Goal: Book appointment/travel/reservation

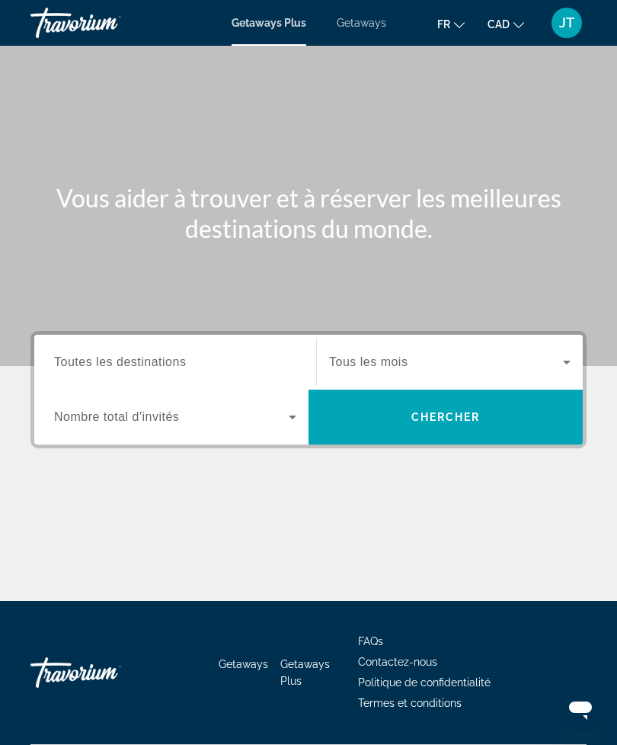
click at [189, 354] on input "Destination Toutes les destinations" at bounding box center [175, 363] width 242 height 18
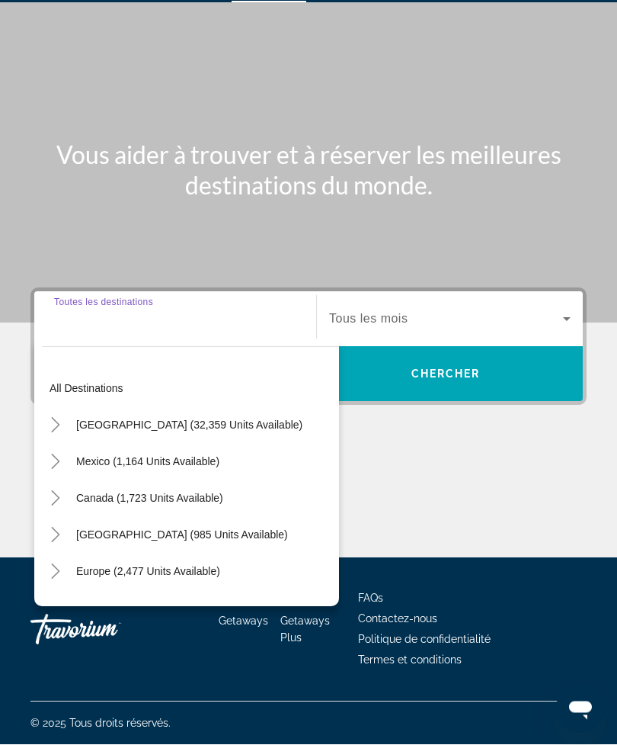
scroll to position [49, 0]
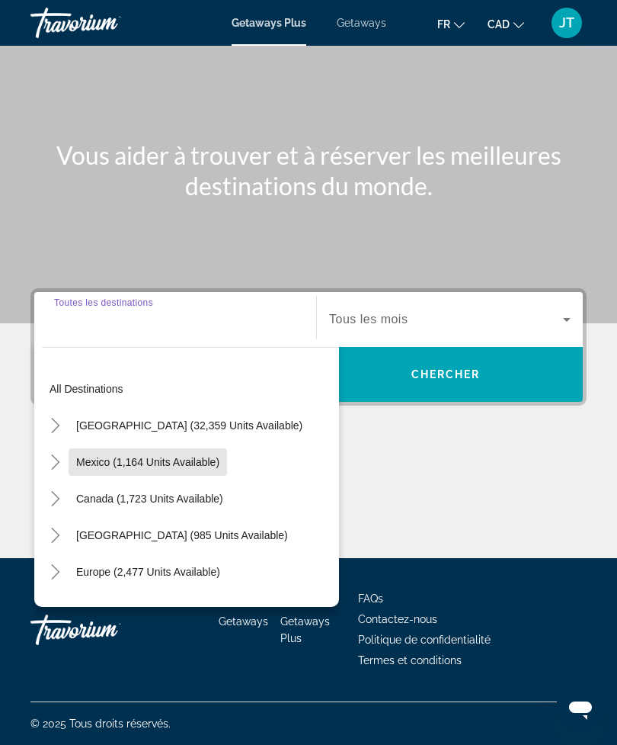
click at [212, 456] on span "Mexico (1,164 units available)" at bounding box center [147, 462] width 143 height 12
type input "**********"
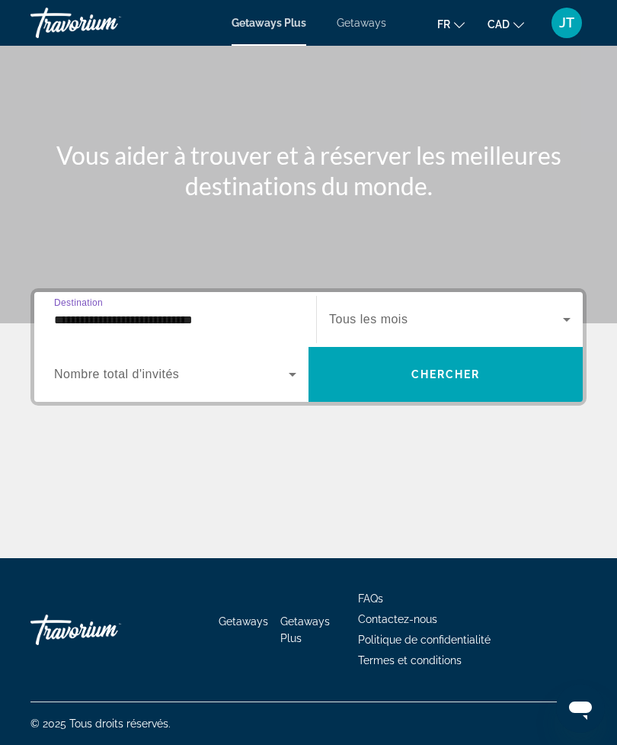
click at [571, 310] on icon "Search widget" at bounding box center [567, 319] width 18 height 18
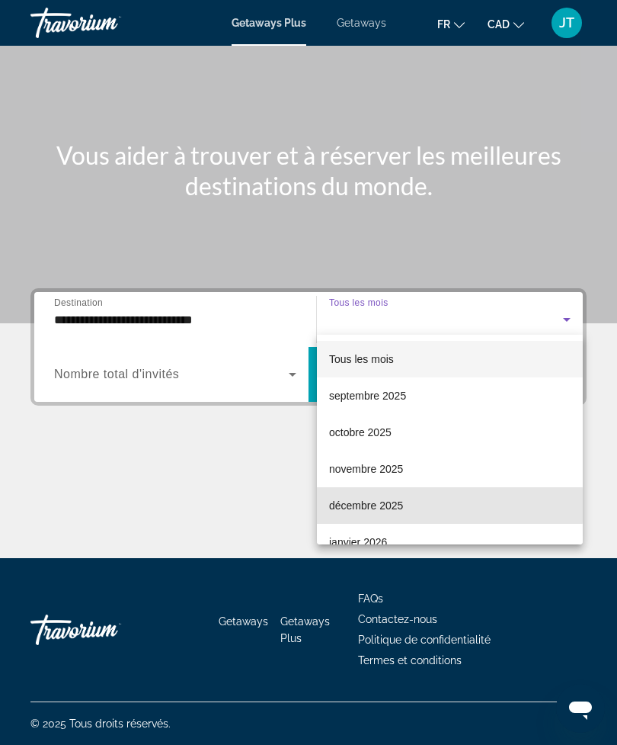
click at [393, 506] on span "décembre 2025" at bounding box center [366, 505] width 74 height 18
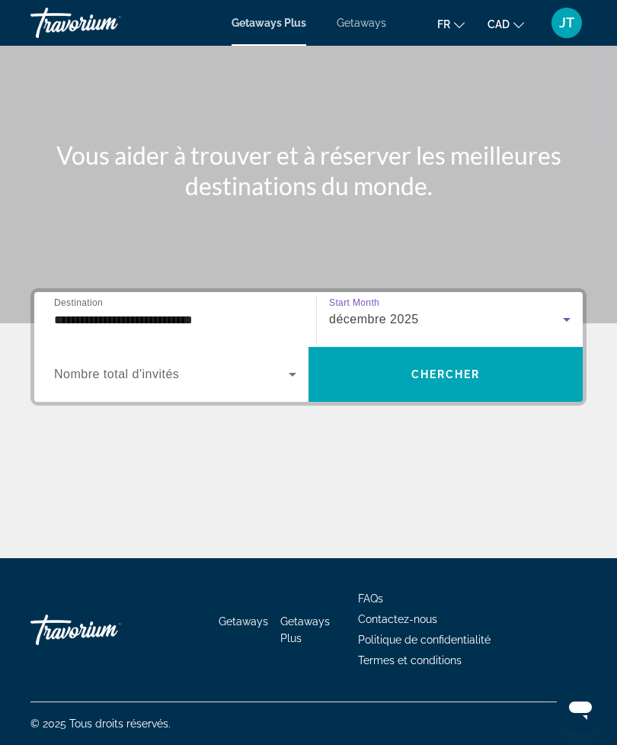
click at [485, 371] on span "Search widget" at bounding box center [446, 374] width 274 height 37
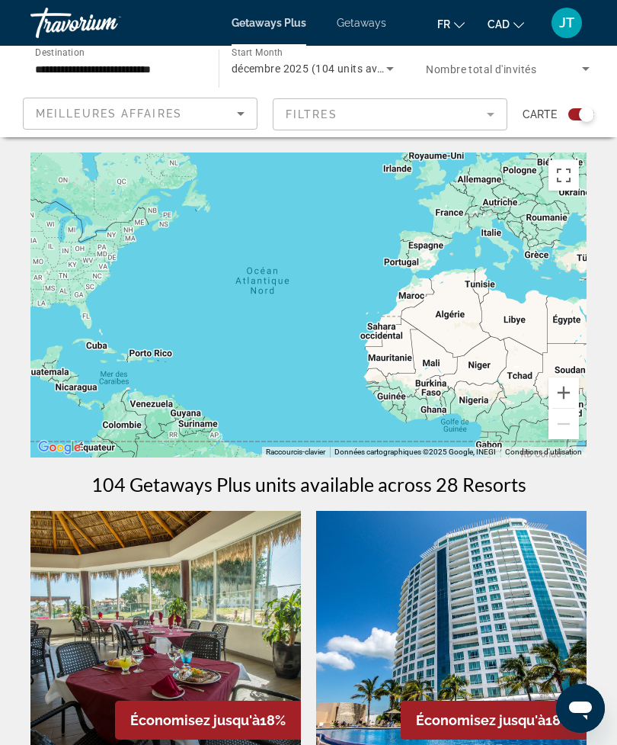
click at [594, 66] on icon "Search widget" at bounding box center [586, 68] width 18 height 18
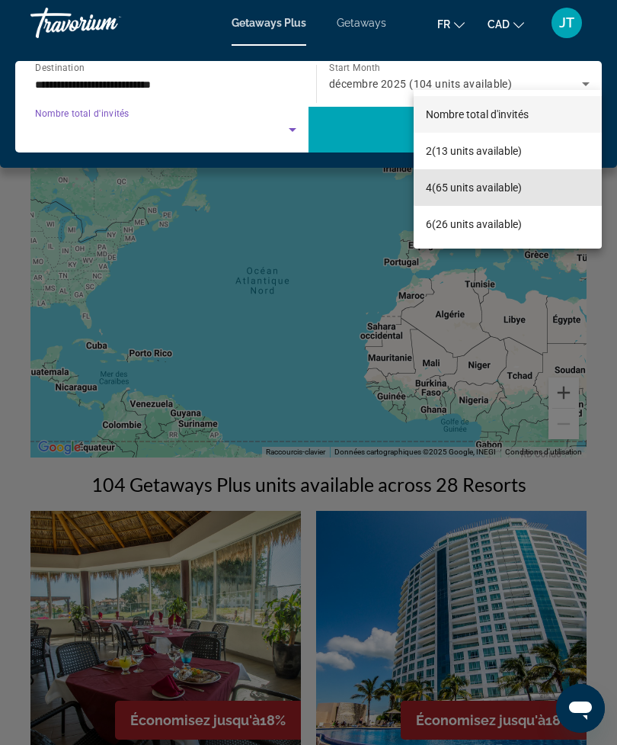
click at [520, 187] on span "4 (65 units available)" at bounding box center [474, 187] width 96 height 18
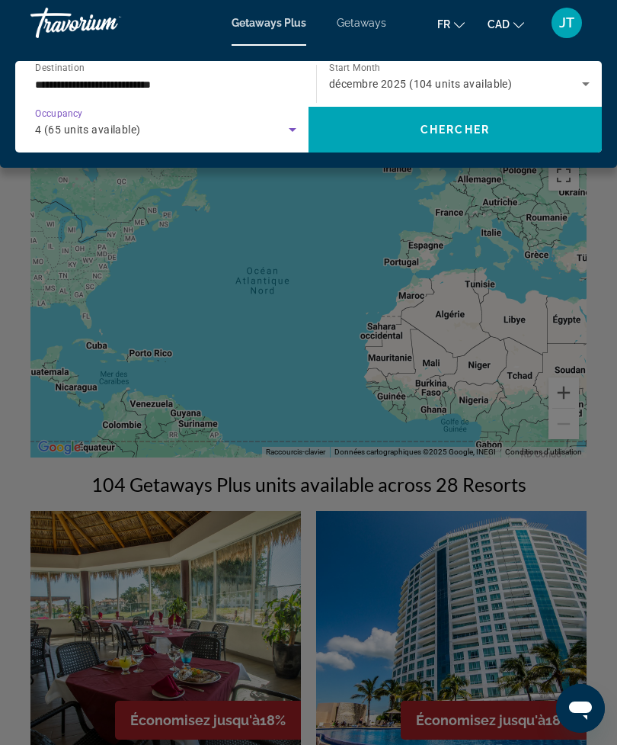
click at [508, 137] on span "Search widget" at bounding box center [455, 129] width 293 height 37
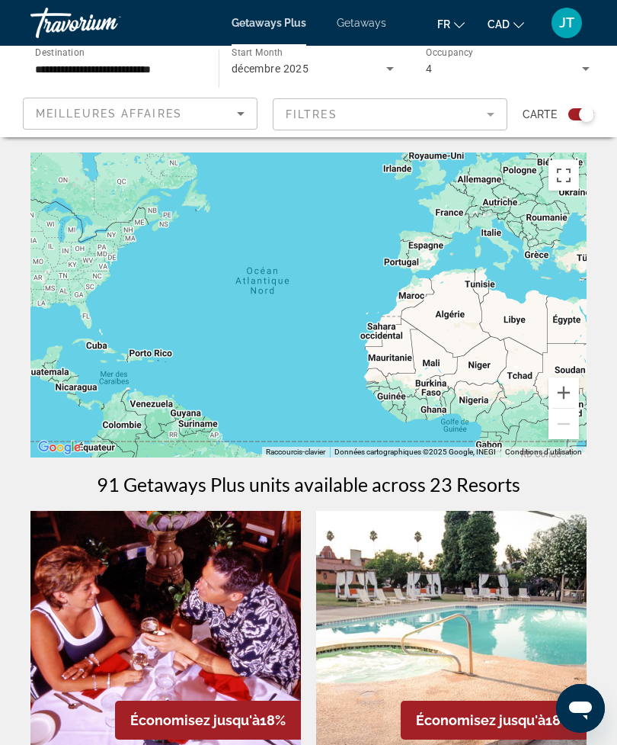
click at [247, 111] on icon "Sort by" at bounding box center [241, 113] width 18 height 18
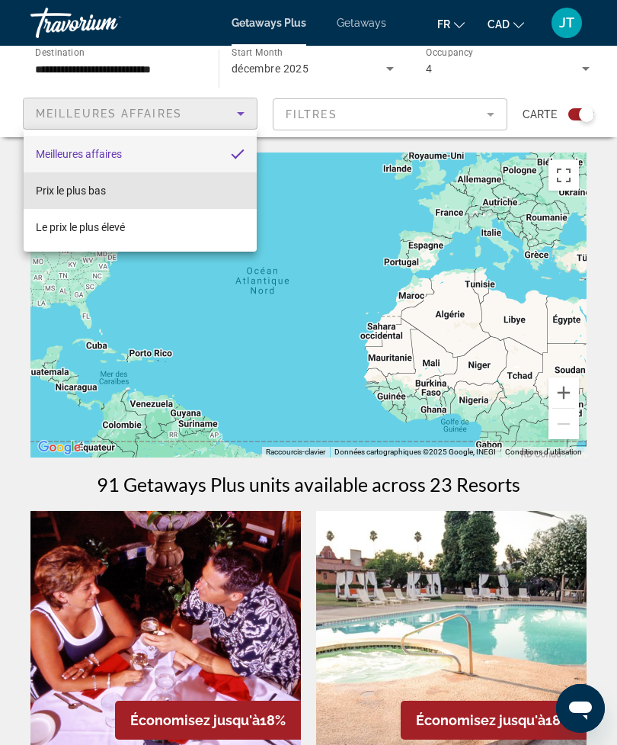
click at [239, 194] on mat-option "Prix ​​le plus bas" at bounding box center [140, 190] width 233 height 37
